Goal: Task Accomplishment & Management: Use online tool/utility

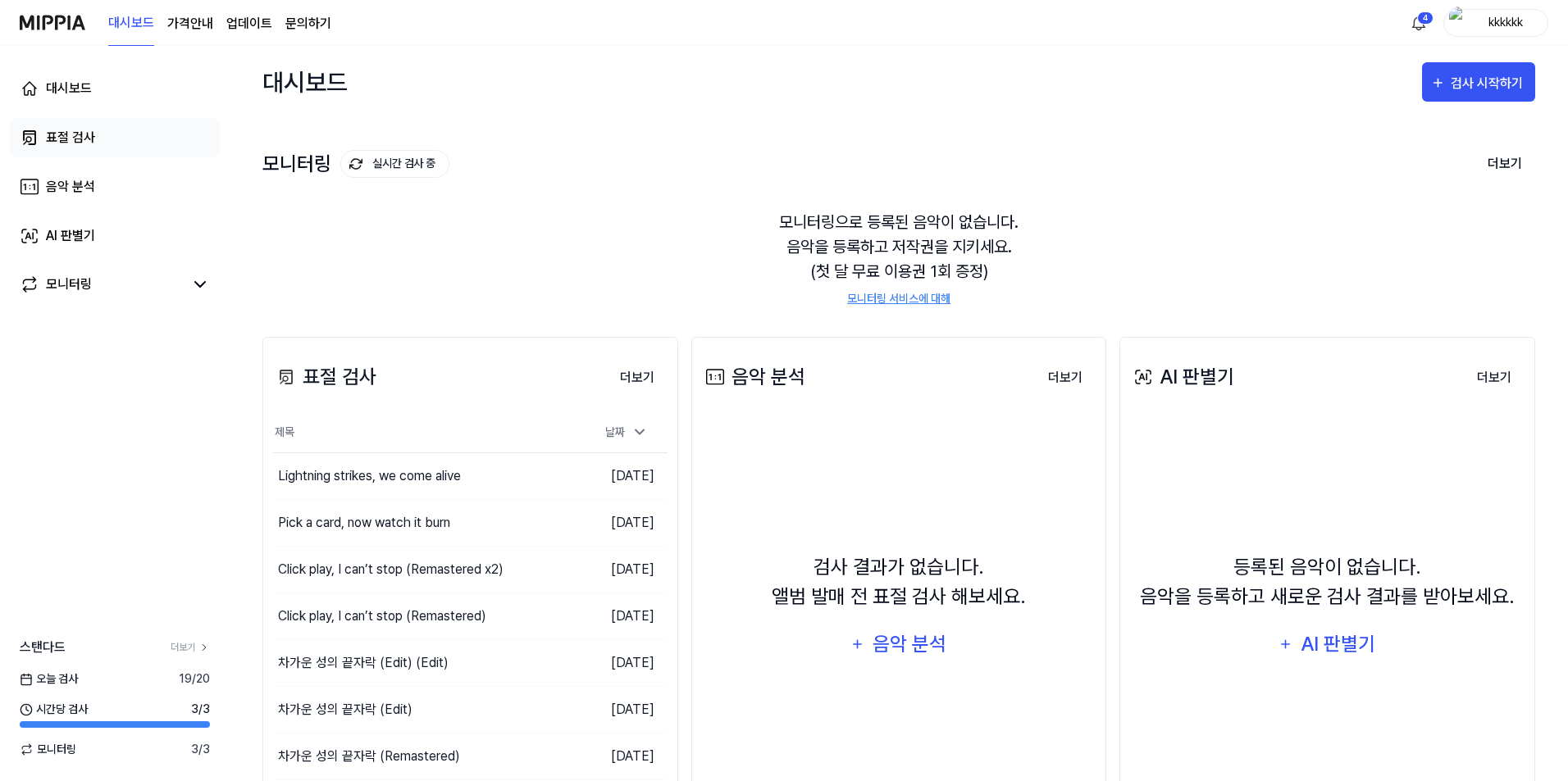
click at [87, 152] on link "표절 검사" at bounding box center [114, 137] width 210 height 39
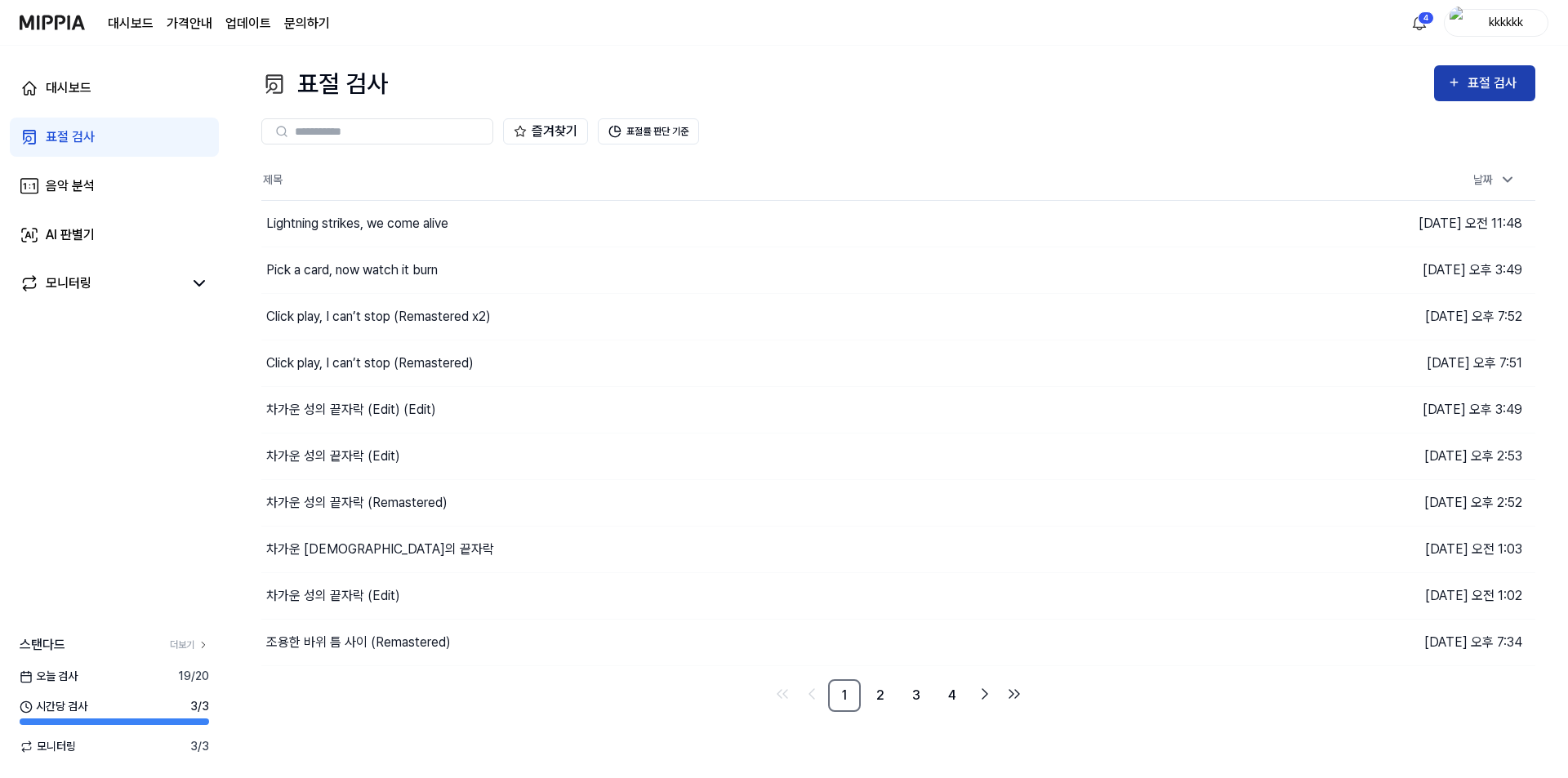
click at [1468, 83] on div "표절 검사" at bounding box center [1485, 83] width 75 height 22
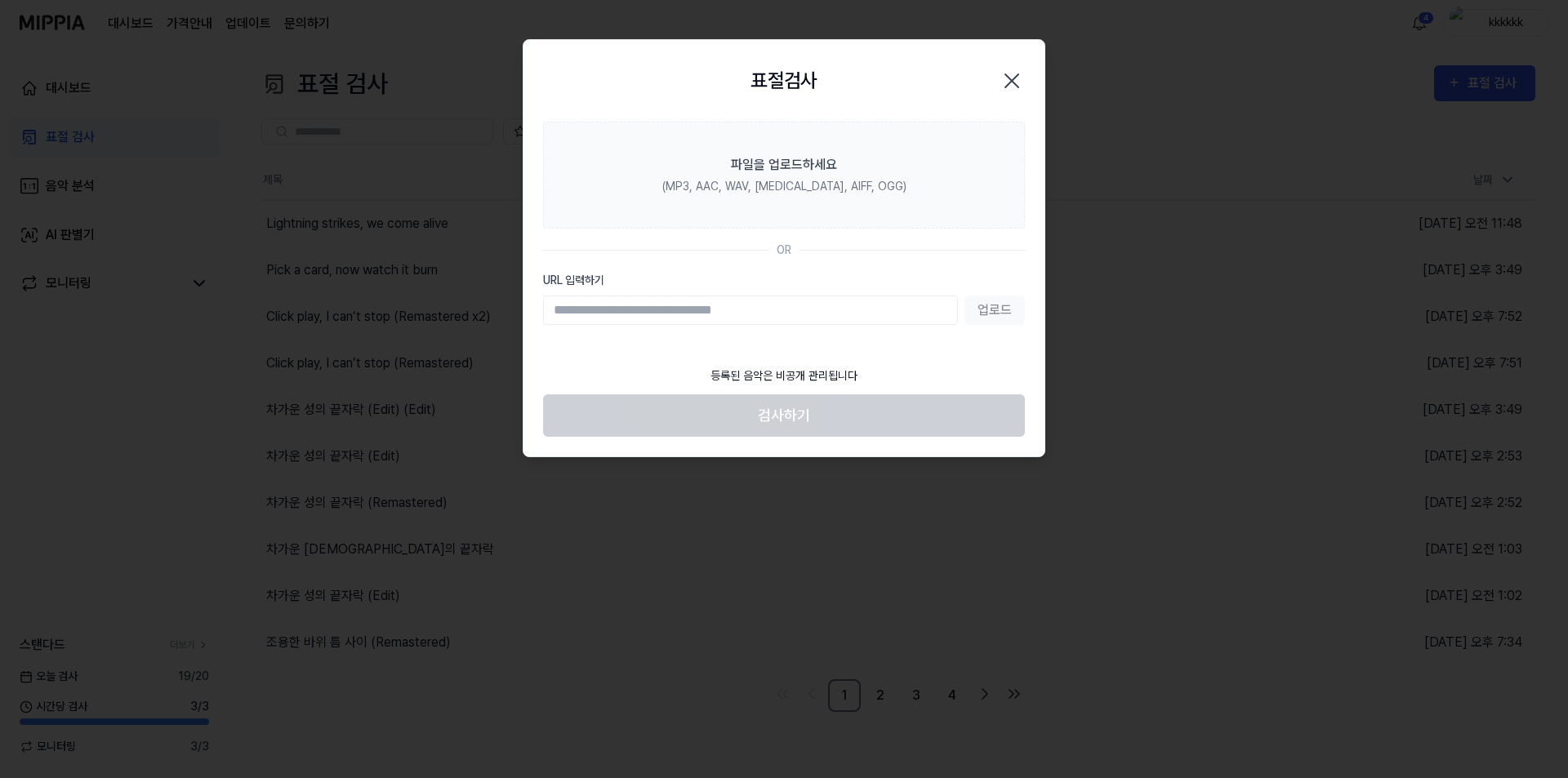
click at [806, 115] on div "표절검사 닫기" at bounding box center [784, 81] width 521 height 82
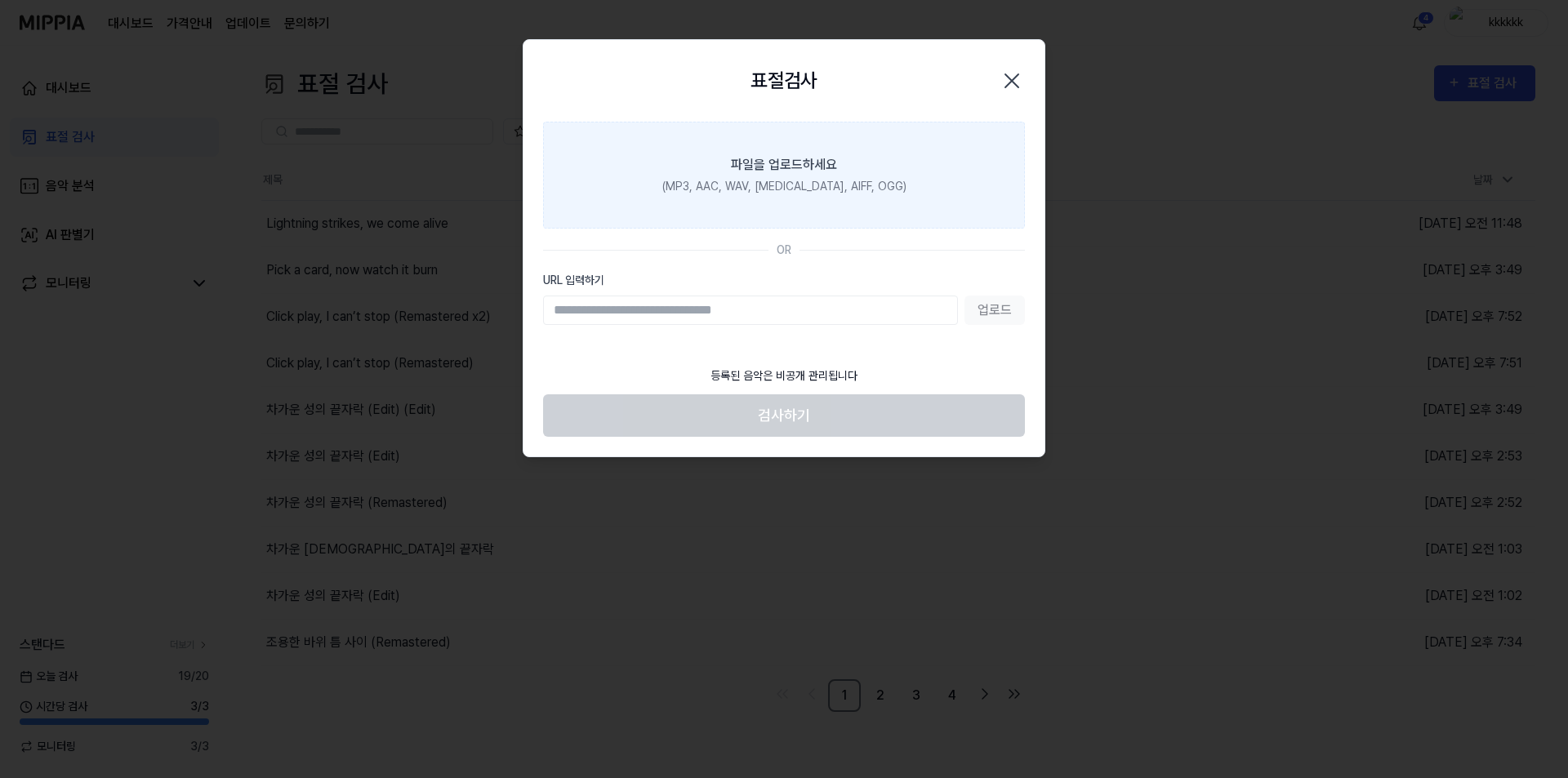
click at [805, 131] on label "파일을 업로드하세요 (MP3, AAC, WAV, [MEDICAL_DATA], AIFF, OGG)" at bounding box center [784, 175] width 482 height 107
click at [0, 0] on input "파일을 업로드하세요 (MP3, AAC, WAV, [MEDICAL_DATA], AIFF, OGG)" at bounding box center [0, 0] width 0 height 0
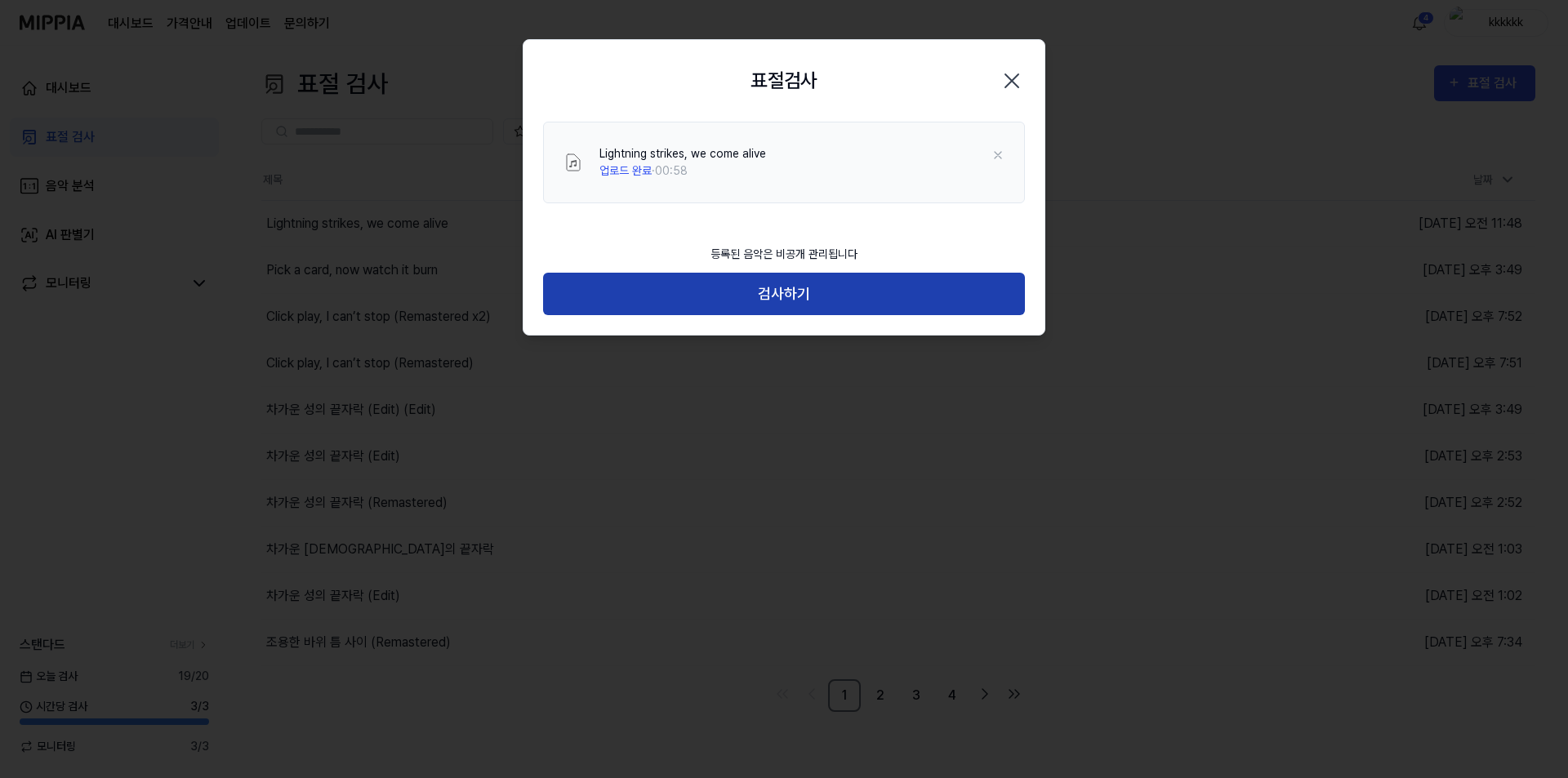
click at [791, 309] on button "검사하기" at bounding box center [784, 295] width 482 height 43
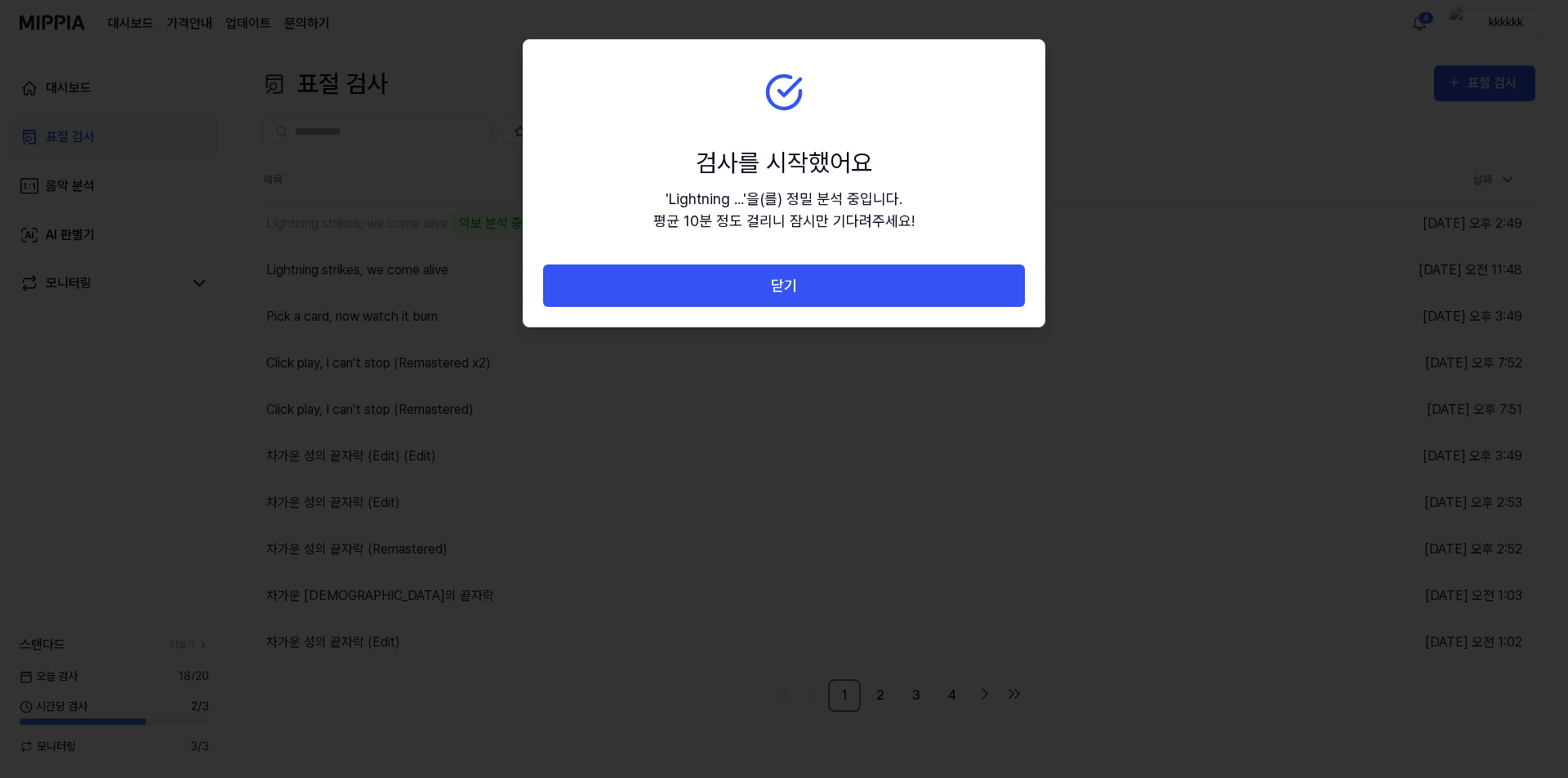
click at [774, 111] on section "검사를 시작했어요 ' Lightning ... ' 을(를) 정밀 분석 중입니다. 평균 10분 정도 걸리니 잠시만 기다려주세요!" at bounding box center [784, 152] width 521 height 225
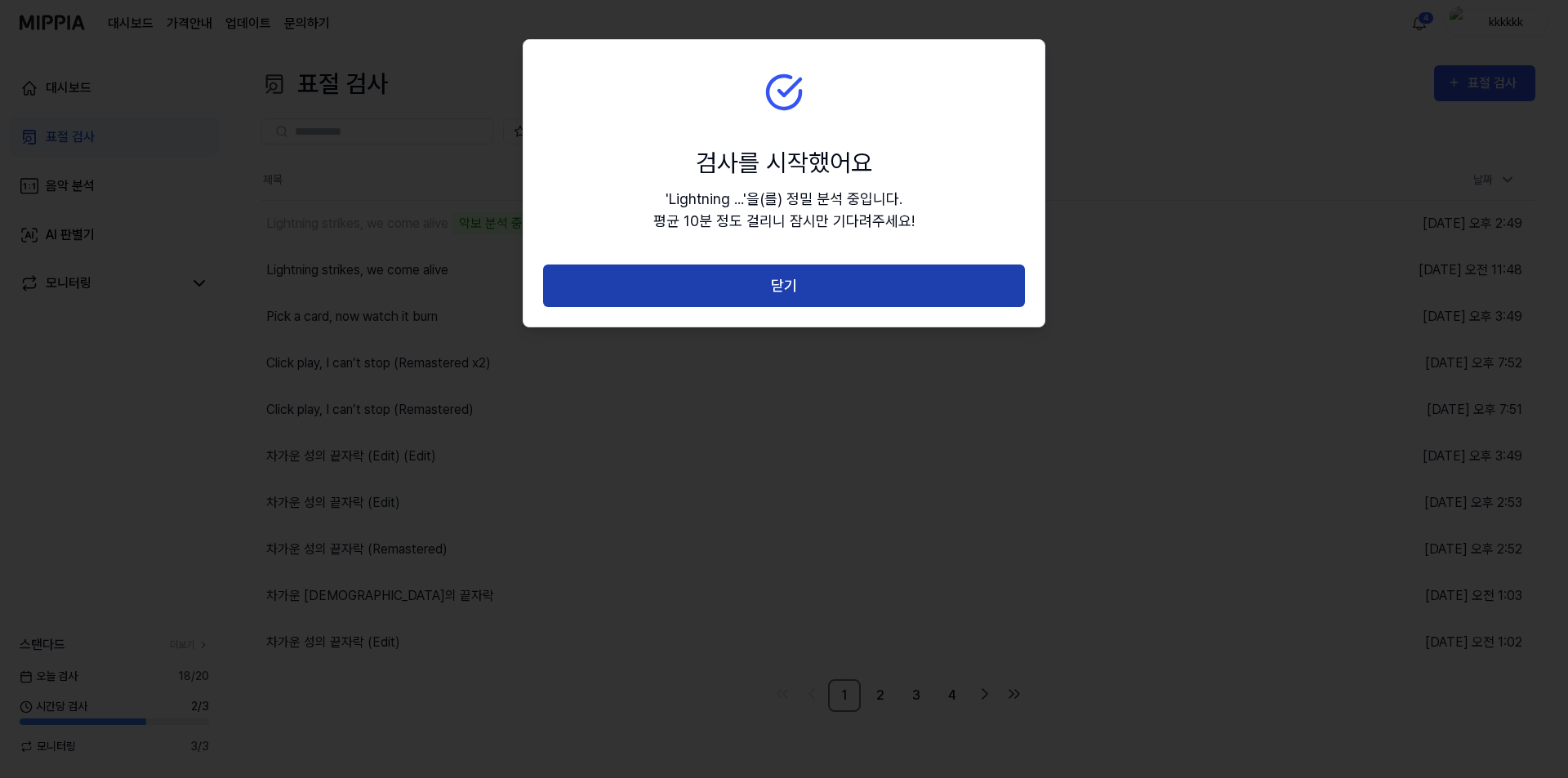
click at [826, 278] on button "닫기" at bounding box center [784, 286] width 482 height 43
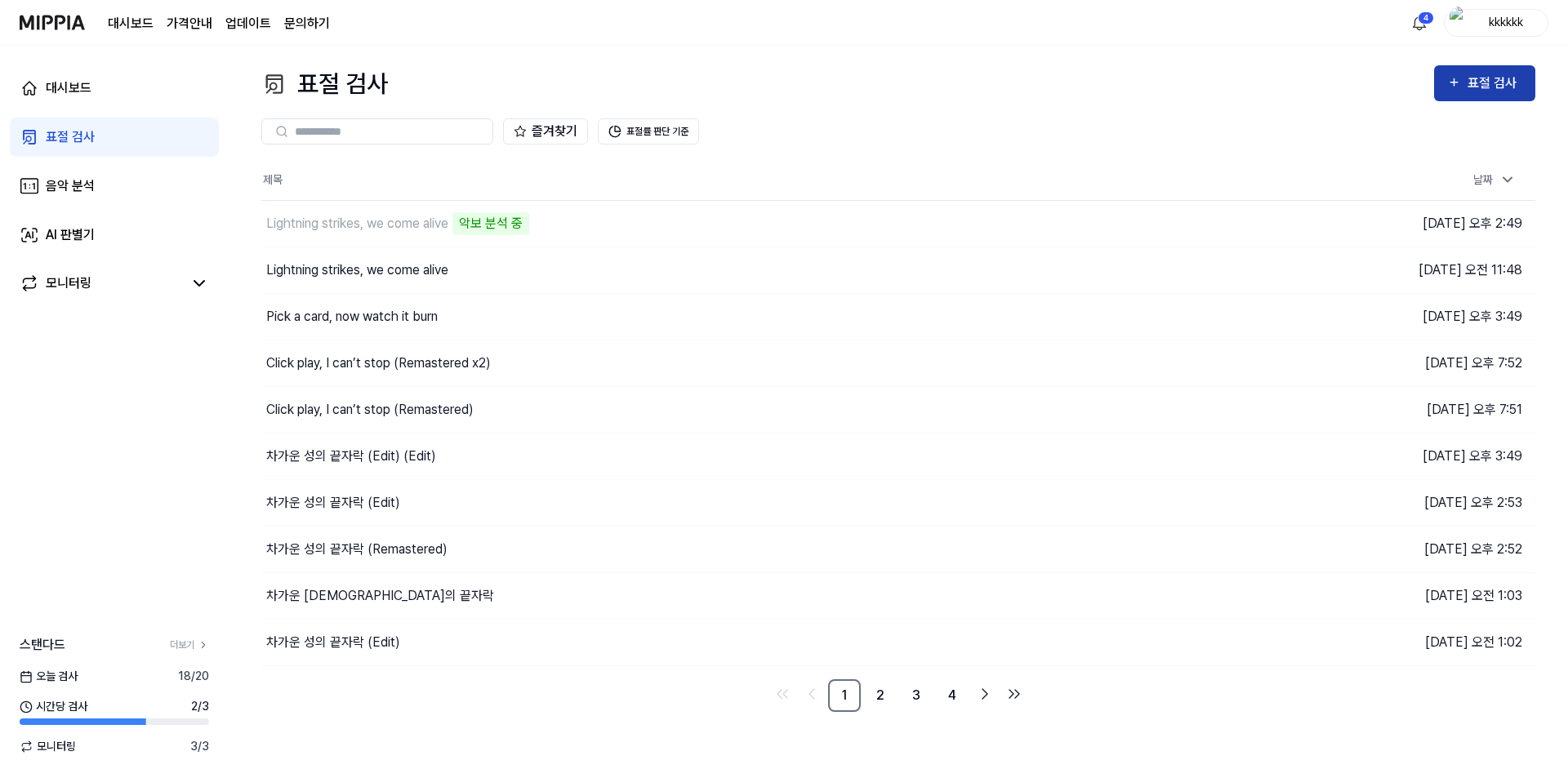
click at [1516, 81] on div "표절 검사" at bounding box center [1496, 83] width 55 height 22
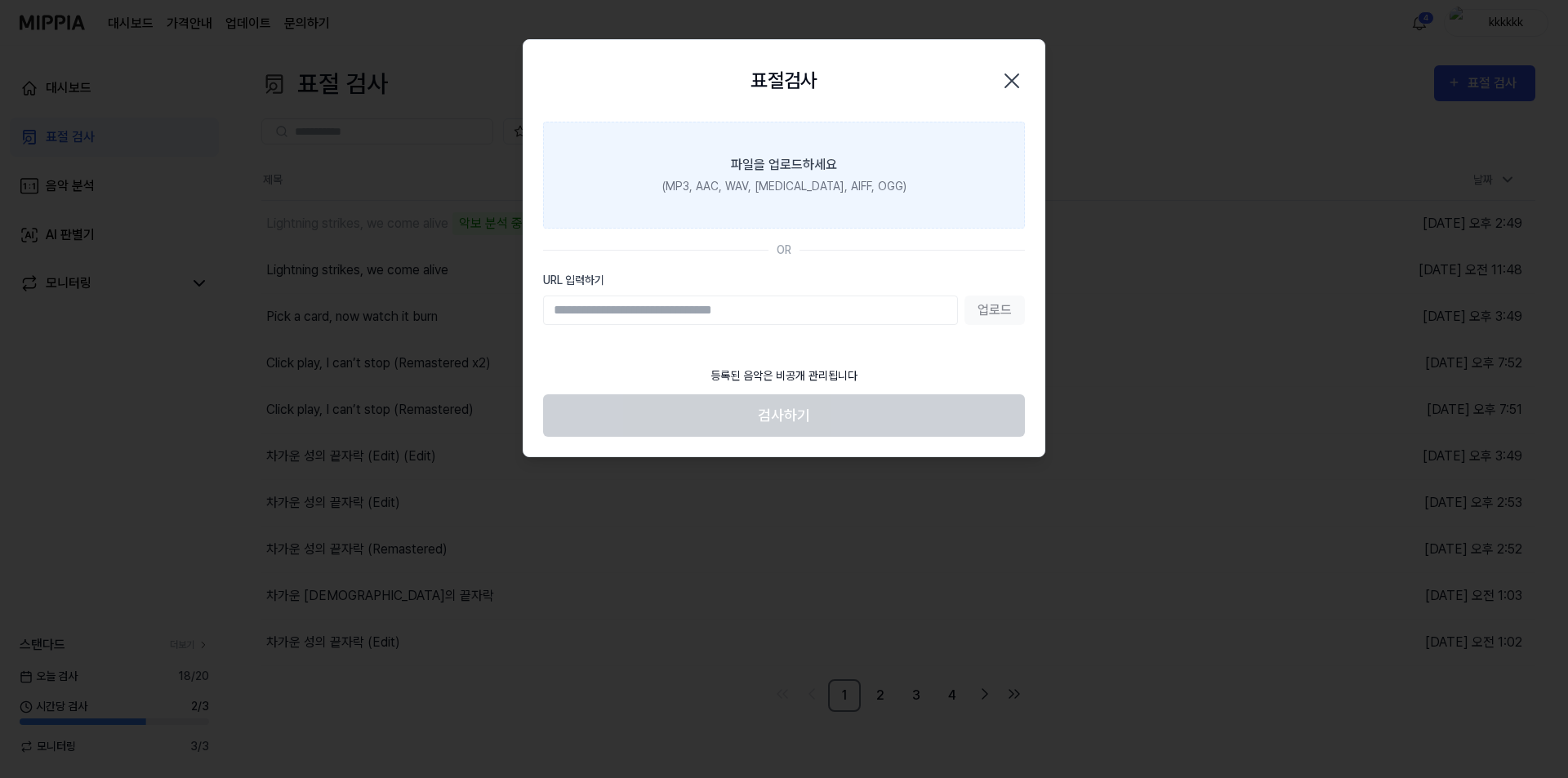
click at [801, 194] on div "(MP3, AAC, WAV, [MEDICAL_DATA], AIFF, OGG)" at bounding box center [784, 186] width 244 height 17
click at [0, 0] on input "파일을 업로드하세요 (MP3, AAC, WAV, [MEDICAL_DATA], AIFF, OGG)" at bounding box center [0, 0] width 0 height 0
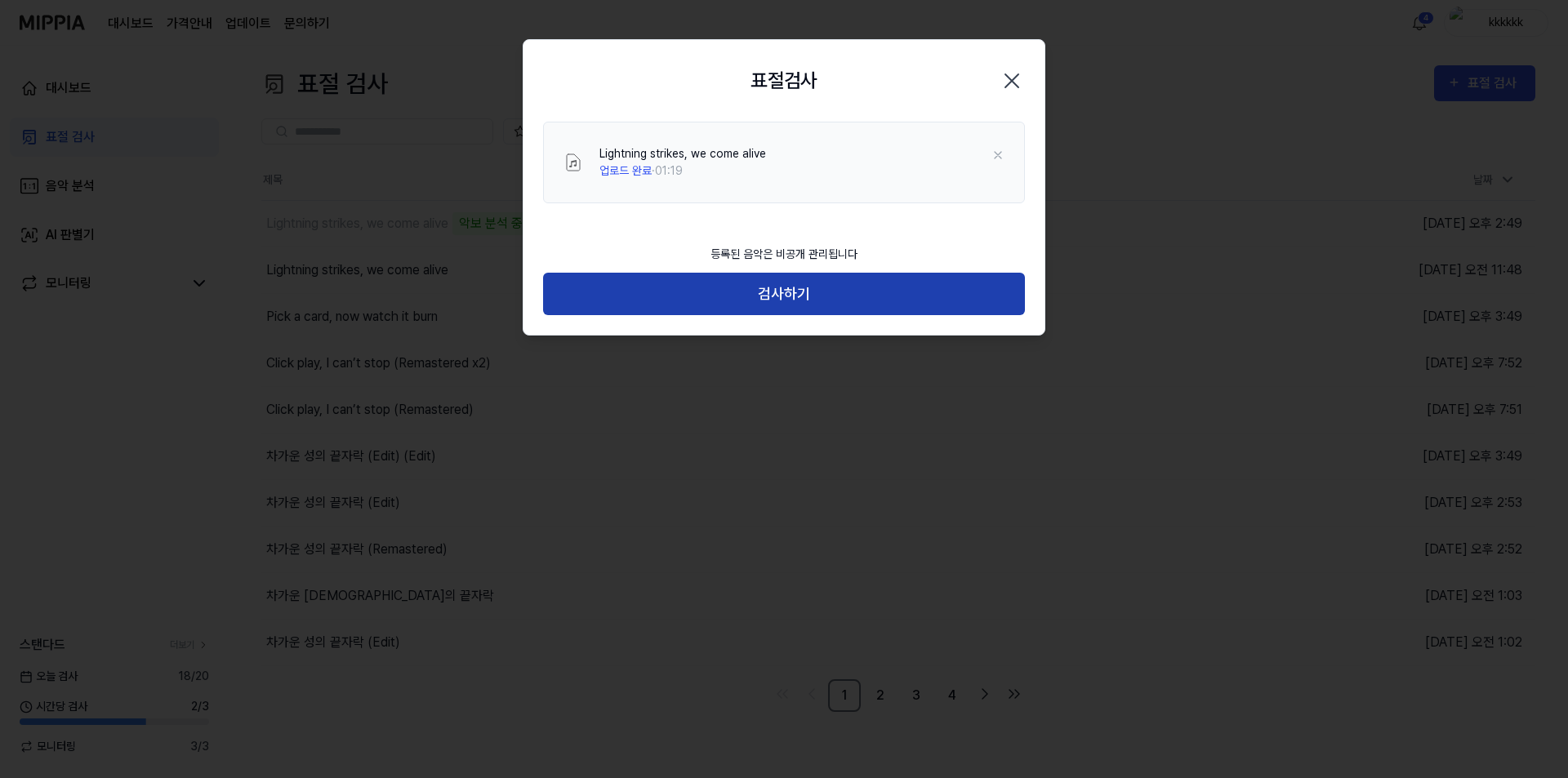
click at [788, 292] on button "검사하기" at bounding box center [784, 295] width 482 height 43
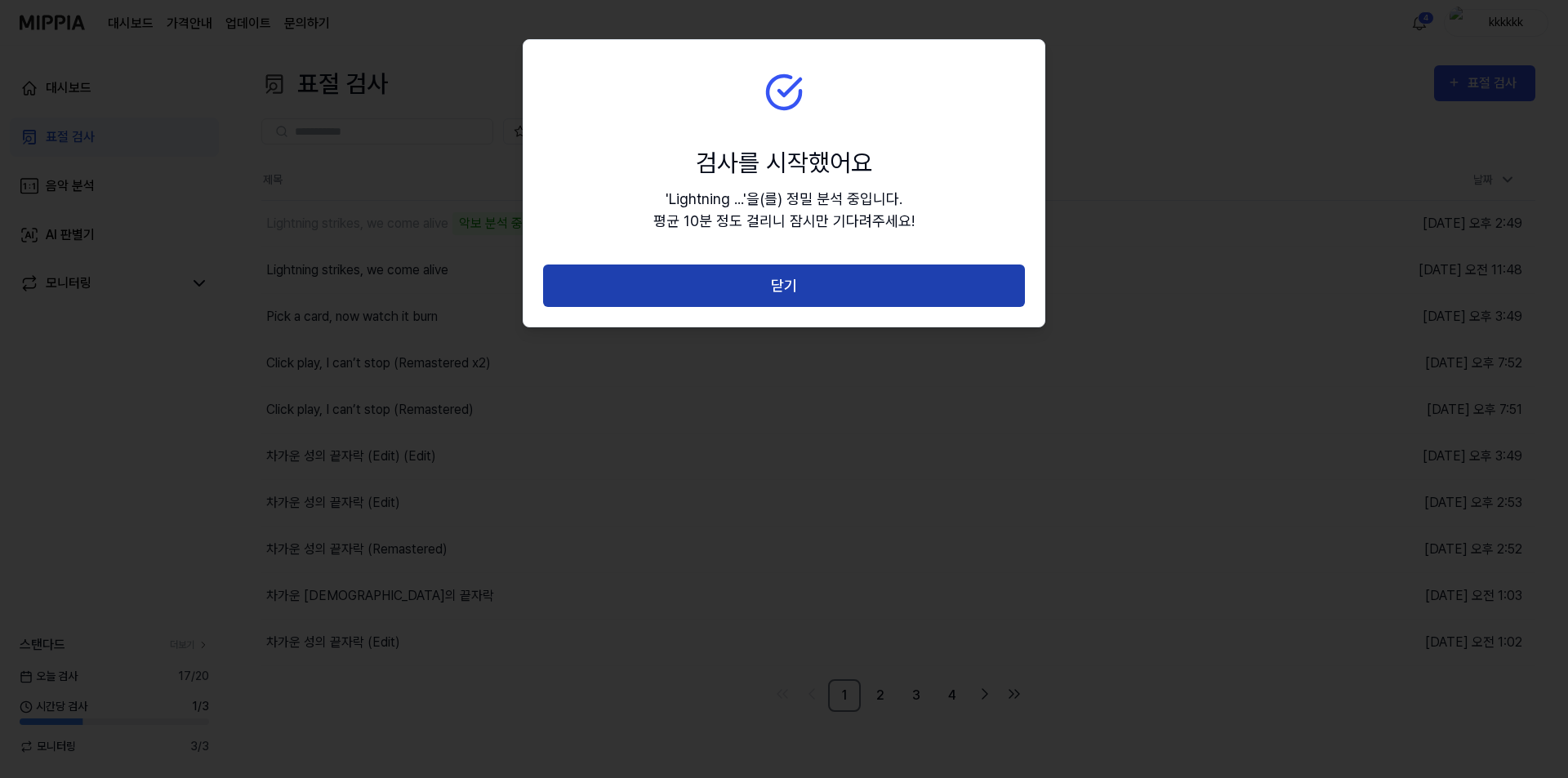
click at [744, 286] on button "닫기" at bounding box center [784, 286] width 482 height 43
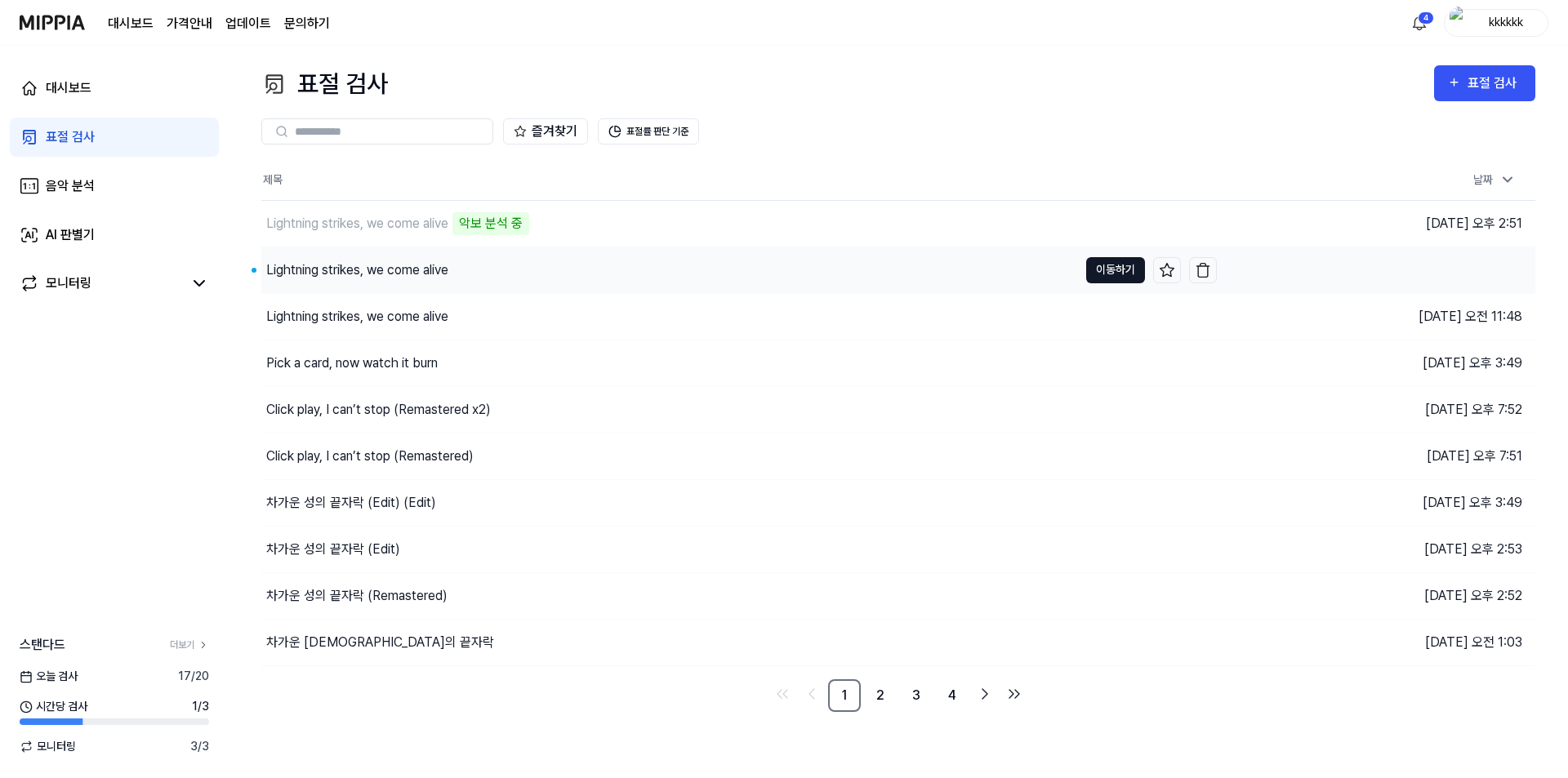
click at [1119, 269] on button "이동하기" at bounding box center [1115, 270] width 59 height 26
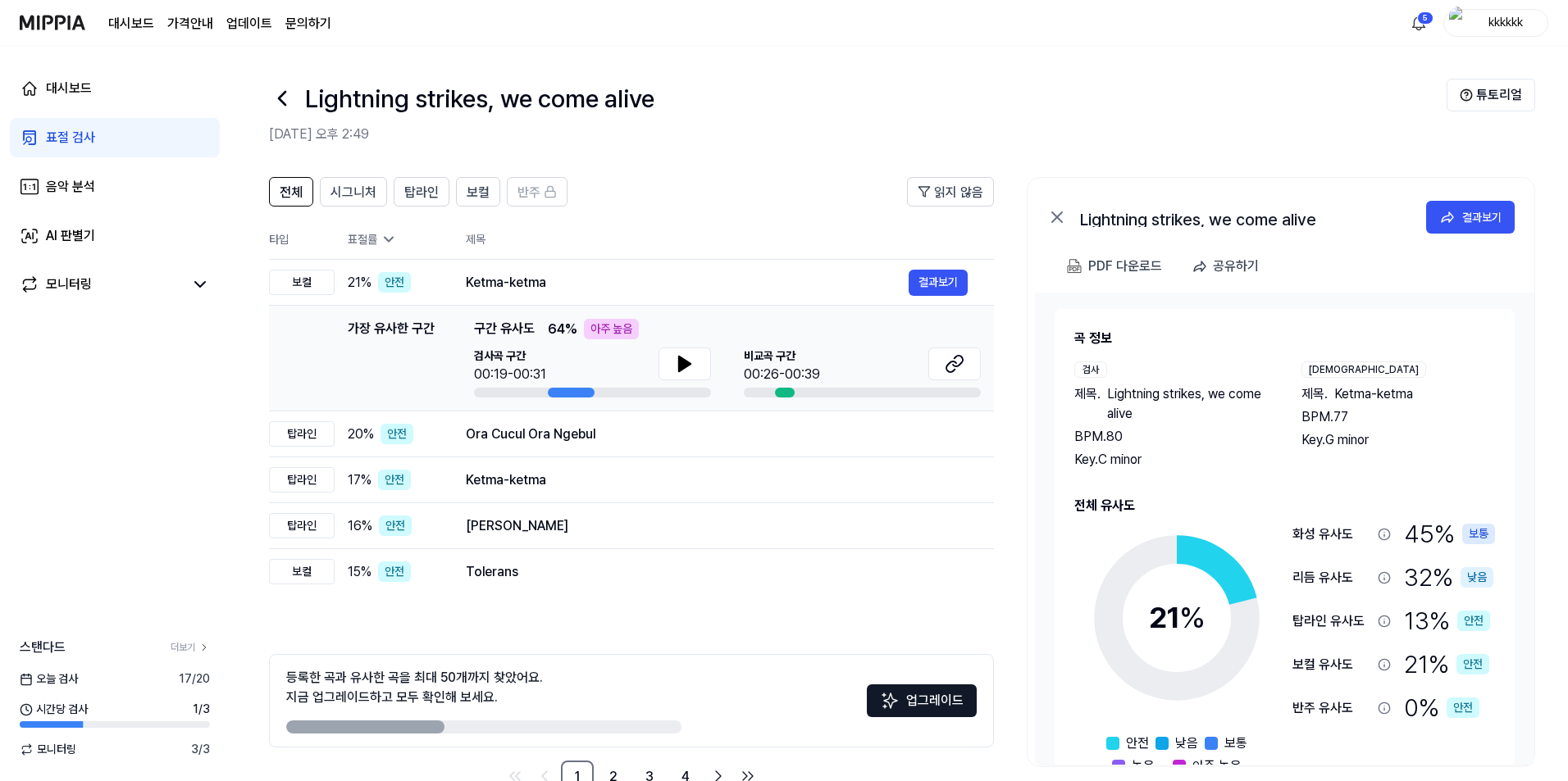
click at [275, 93] on icon at bounding box center [282, 98] width 26 height 26
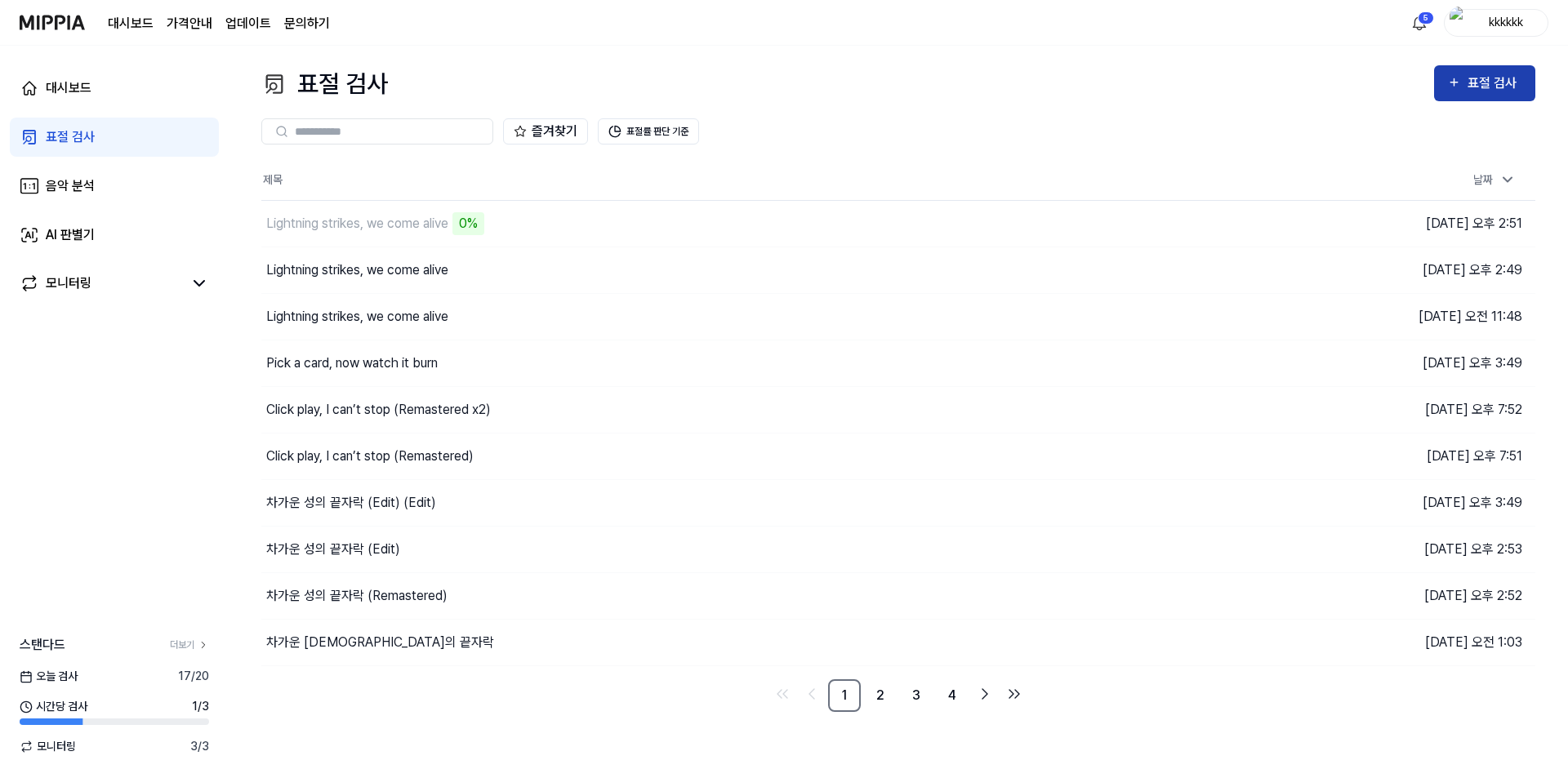
click at [1448, 93] on div "표절 검사" at bounding box center [1485, 83] width 75 height 22
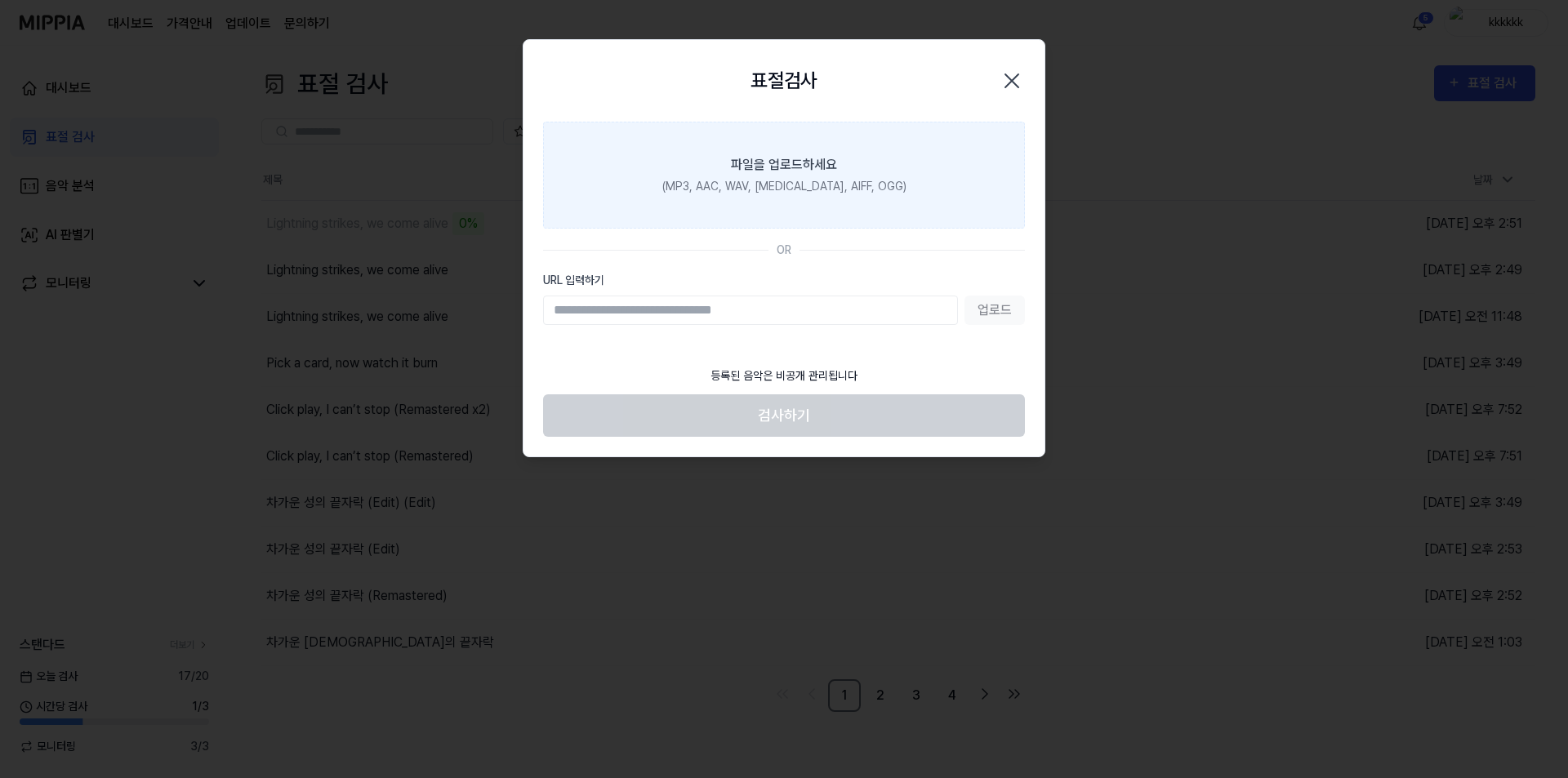
click at [772, 207] on label "파일을 업로드하세요 (MP3, AAC, WAV, [MEDICAL_DATA], AIFF, OGG)" at bounding box center [784, 175] width 482 height 107
click at [0, 0] on input "파일을 업로드하세요 (MP3, AAC, WAV, [MEDICAL_DATA], AIFF, OGG)" at bounding box center [0, 0] width 0 height 0
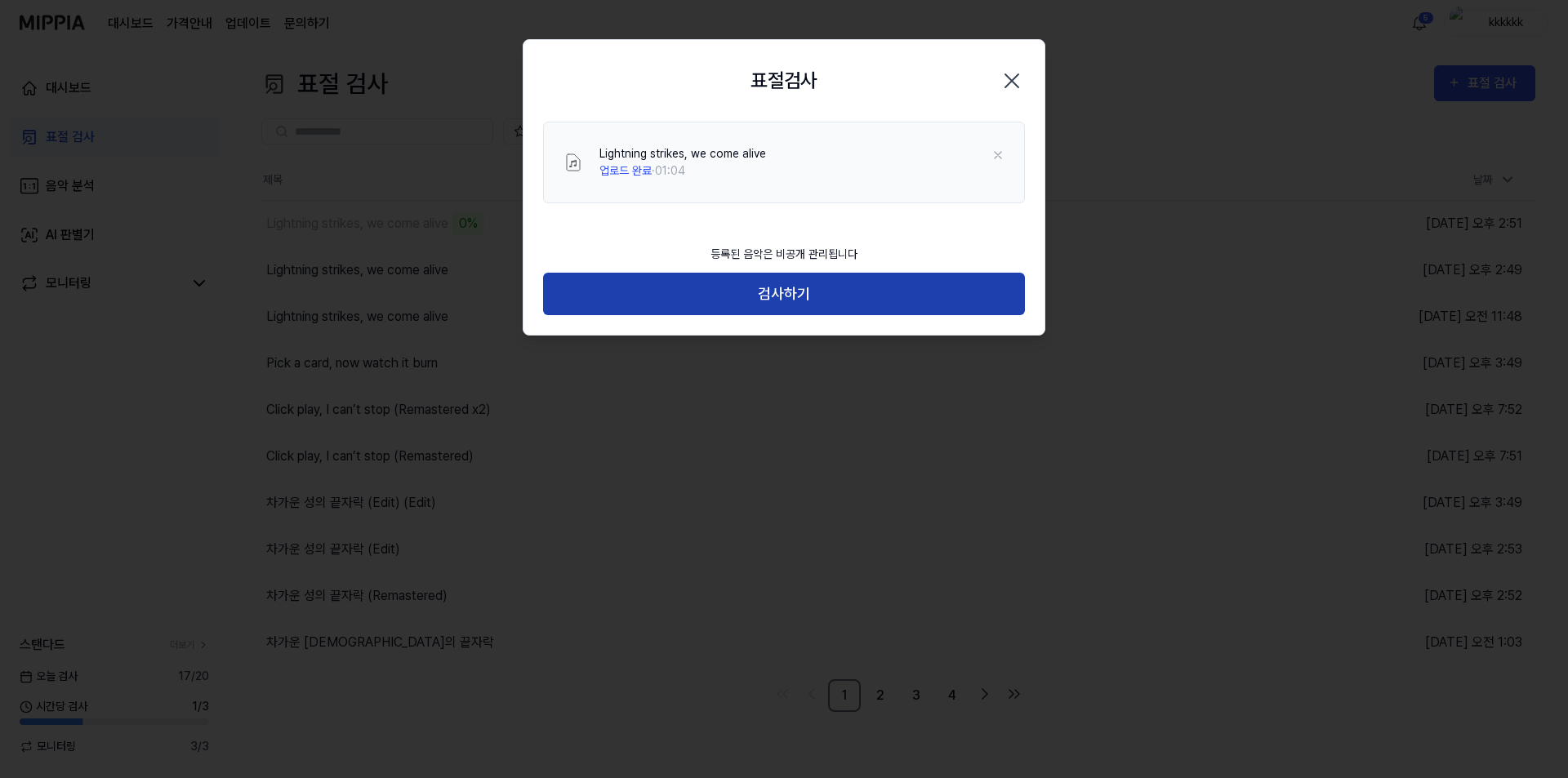
click at [839, 310] on button "검사하기" at bounding box center [784, 295] width 482 height 43
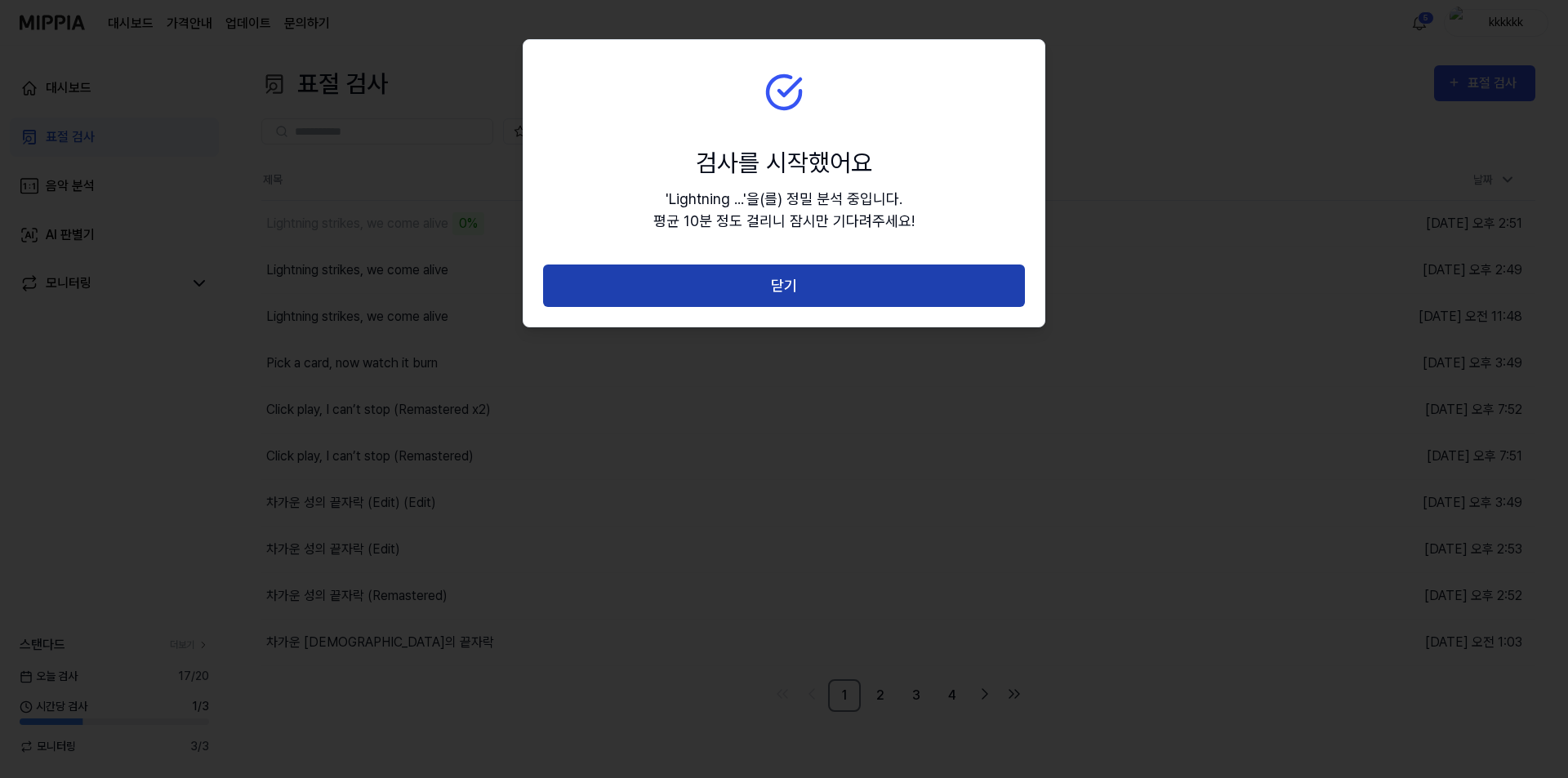
click at [860, 290] on button "닫기" at bounding box center [784, 286] width 482 height 43
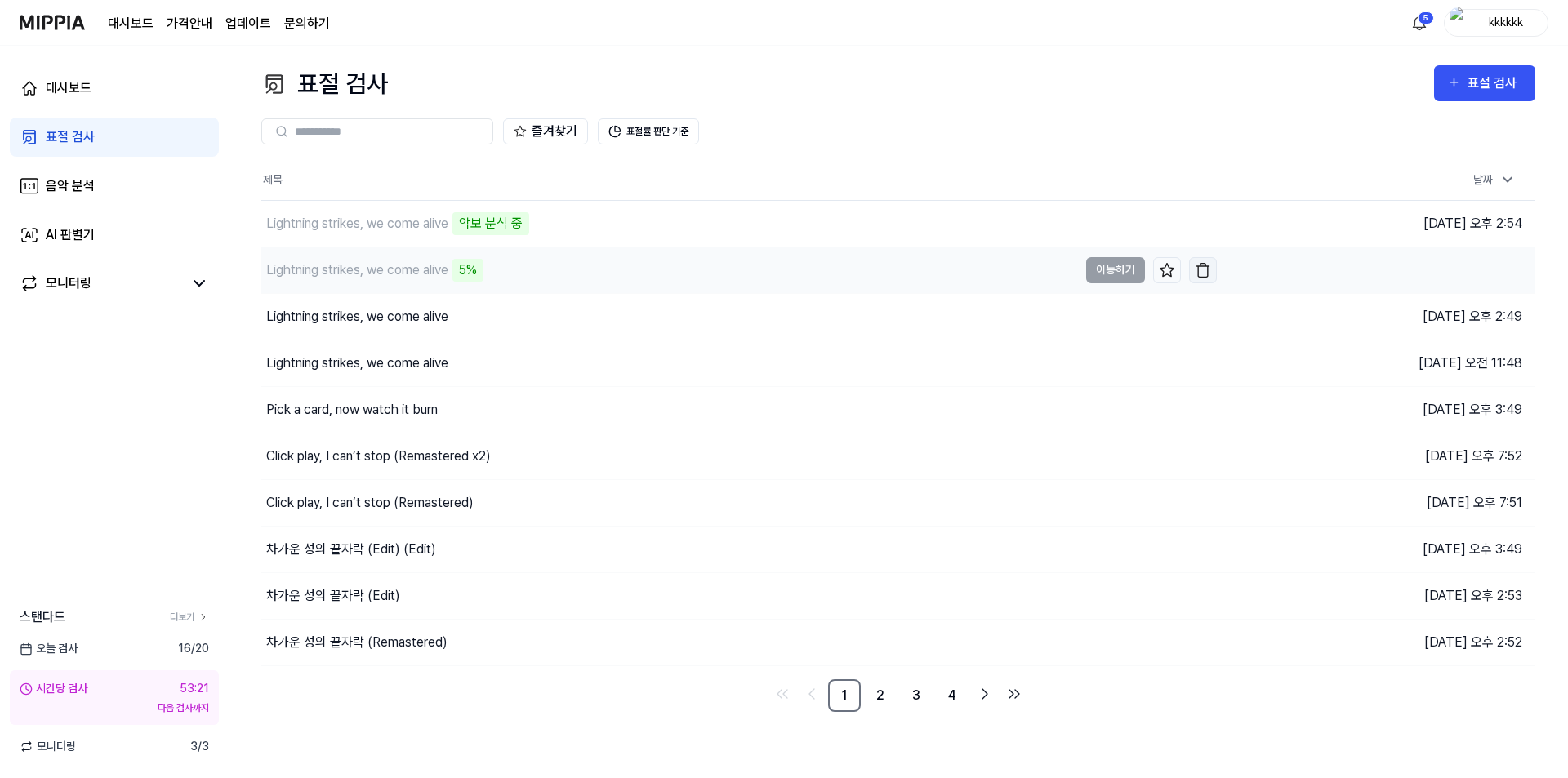
click at [1208, 265] on img "button" at bounding box center [1203, 270] width 17 height 17
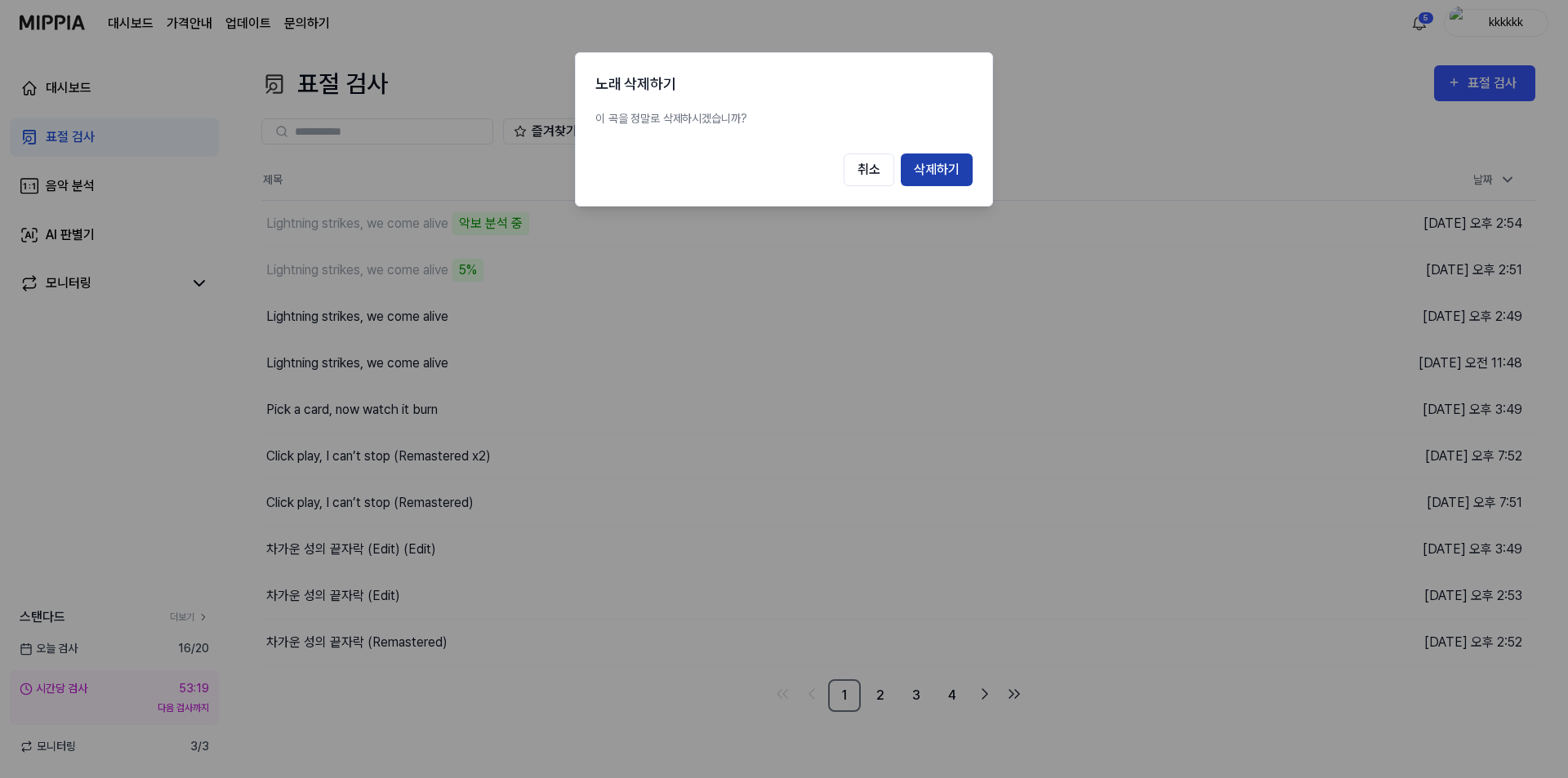
click at [952, 174] on button "삭제하기" at bounding box center [937, 170] width 72 height 32
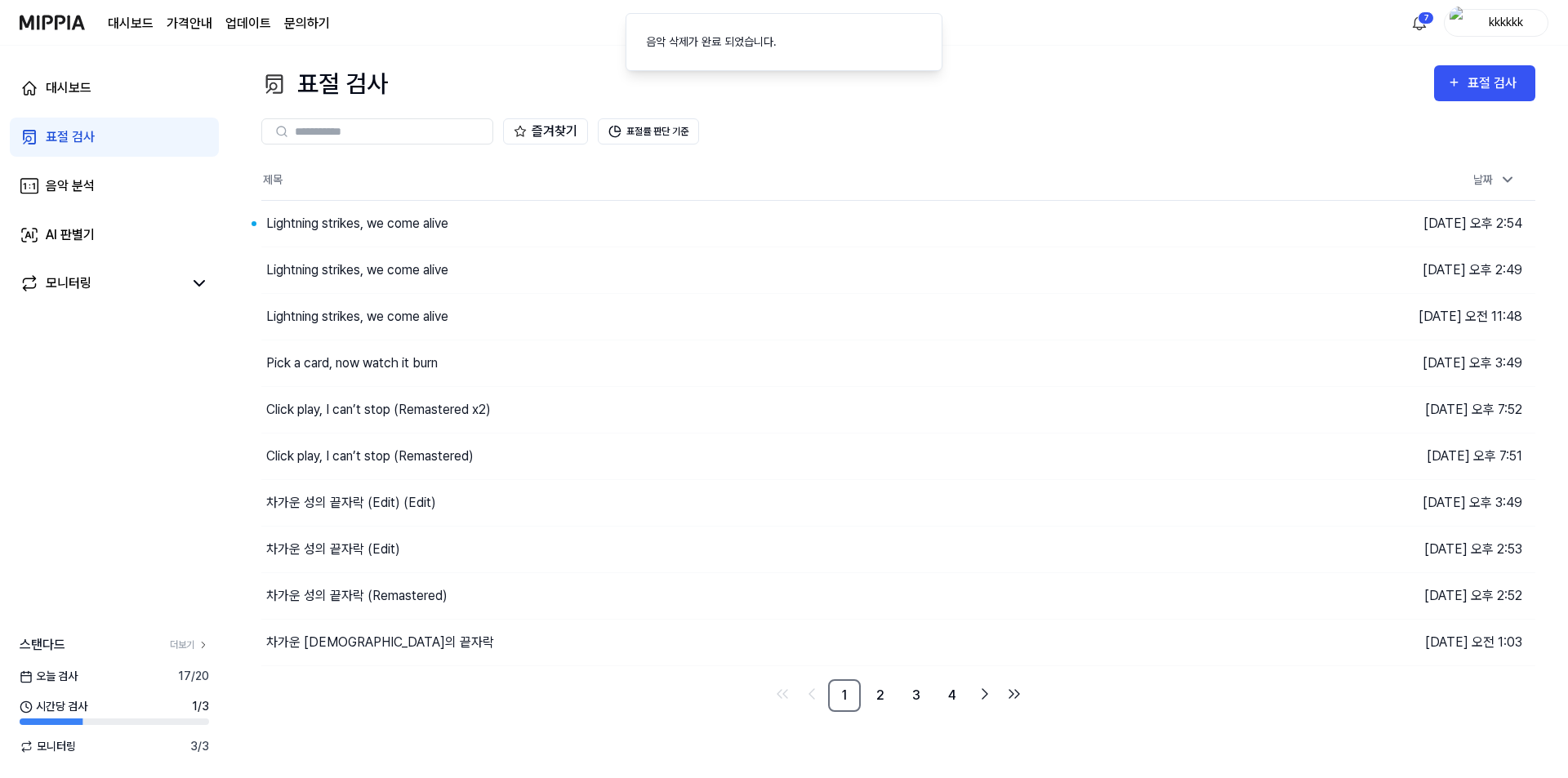
click at [483, 32] on div "대시보드 가격안내 업데이트 문의하기 7 kkkkkk" at bounding box center [784, 22] width 1529 height 45
click at [1123, 221] on button "이동하기" at bounding box center [1115, 223] width 59 height 26
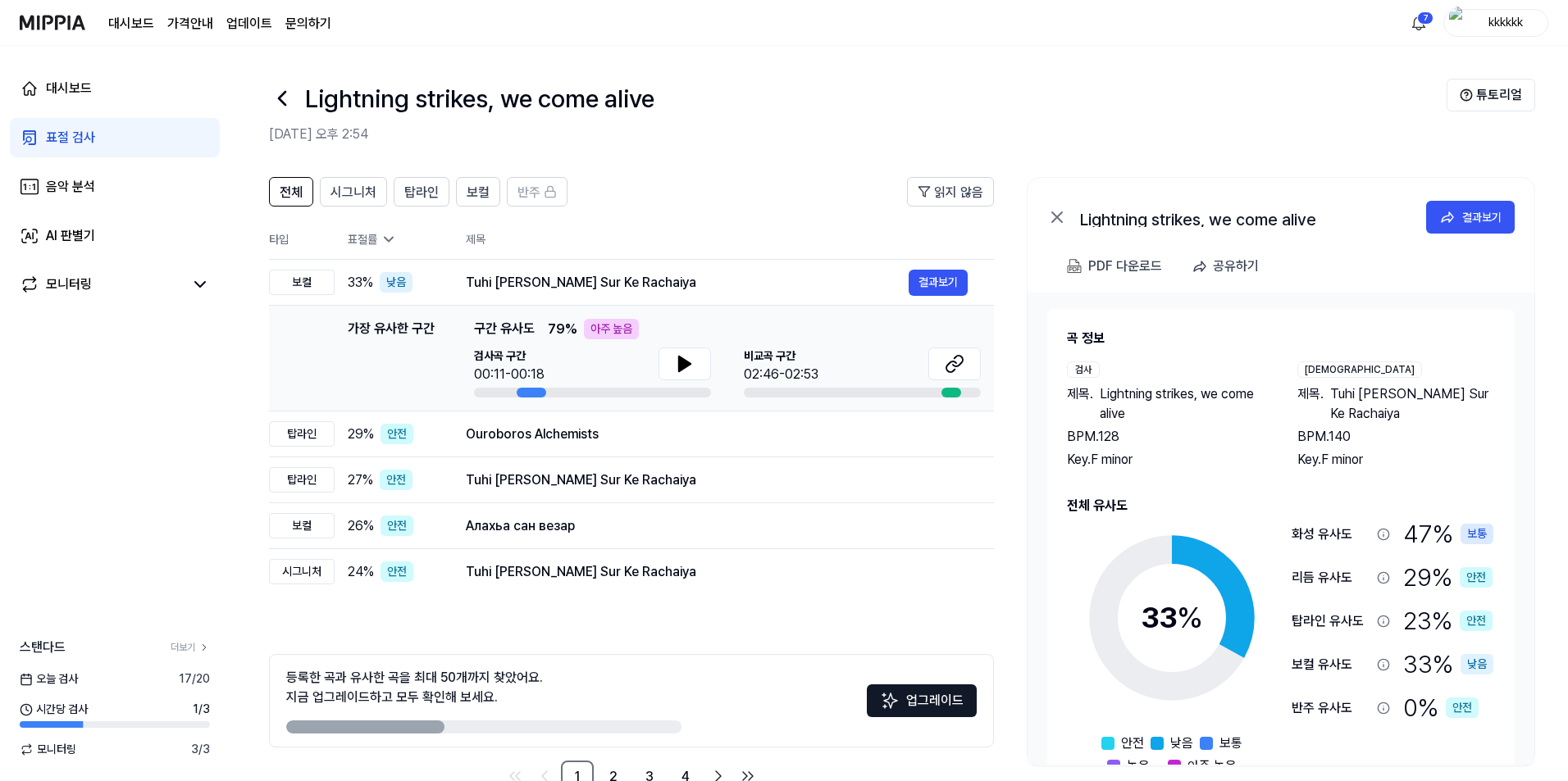
click at [820, 84] on div "Lightning strikes, we come alive" at bounding box center [857, 98] width 1177 height 39
click at [924, 279] on button "결과보기" at bounding box center [937, 282] width 59 height 26
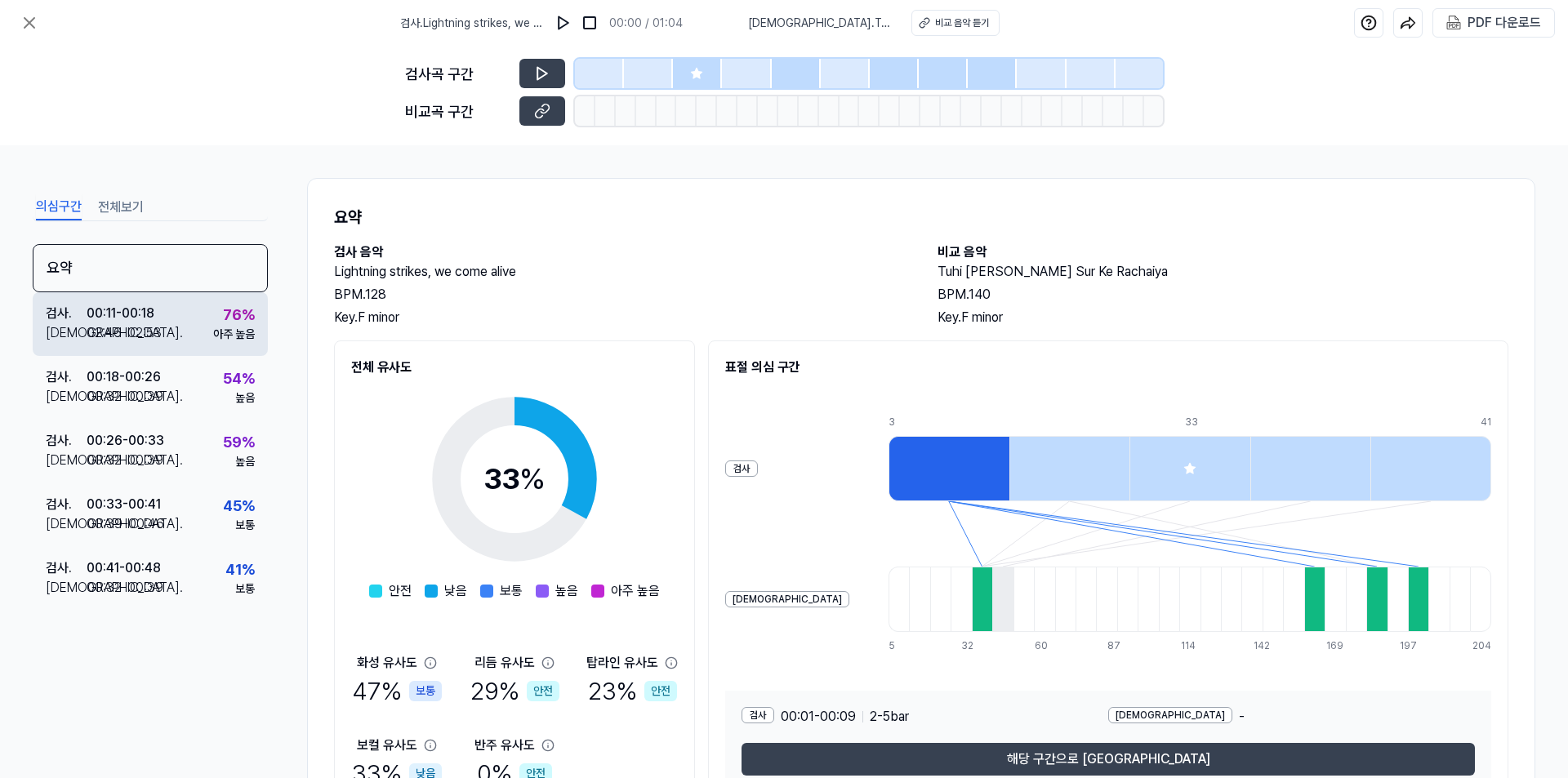
click at [139, 313] on div "00:11 - 00:18" at bounding box center [120, 314] width 67 height 20
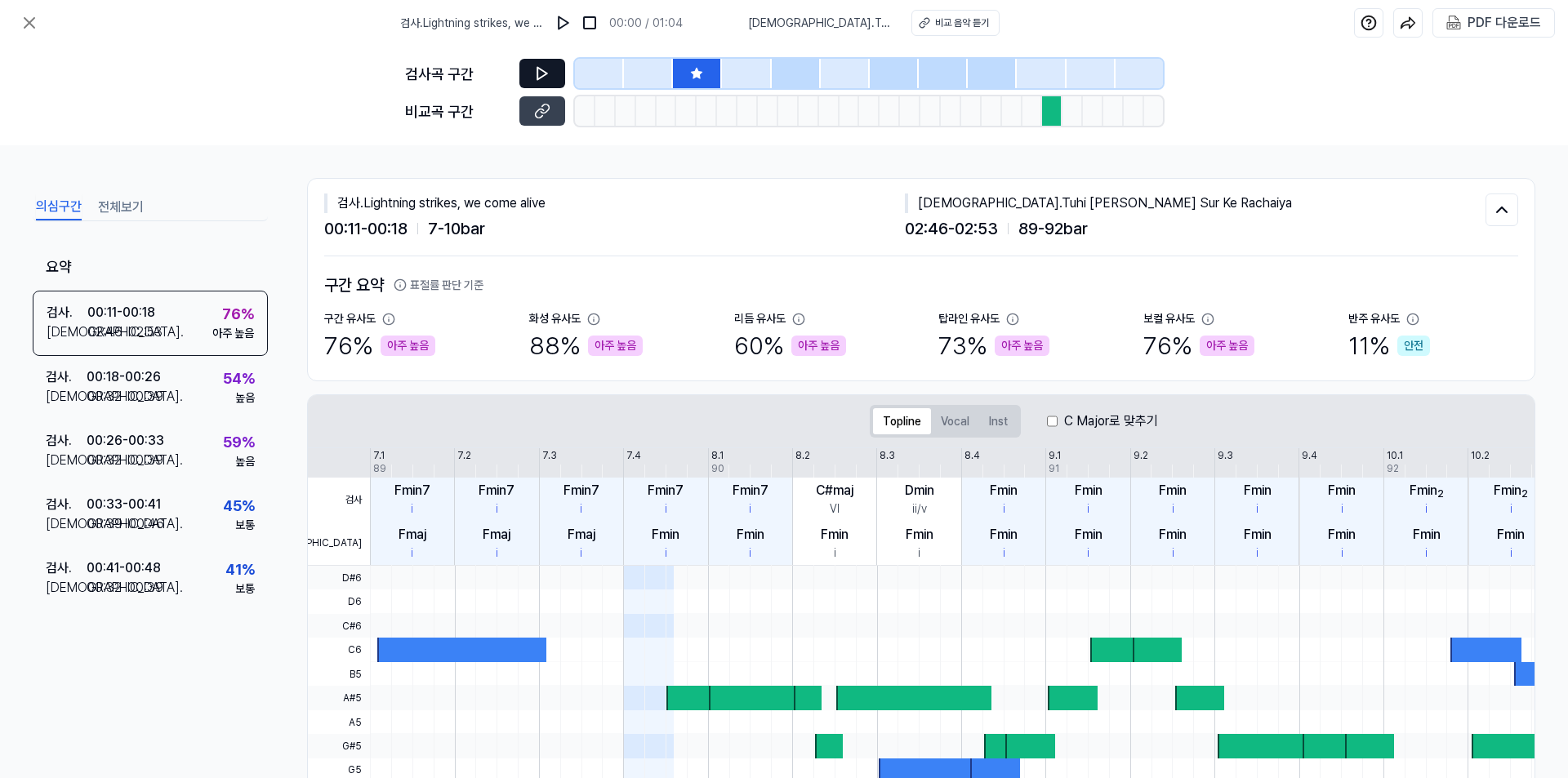
click at [535, 73] on icon at bounding box center [543, 74] width 17 height 17
click at [538, 66] on icon at bounding box center [543, 74] width 17 height 17
click at [541, 107] on icon at bounding box center [543, 111] width 17 height 17
click at [29, 32] on icon at bounding box center [30, 23] width 20 height 20
